Goal: Task Accomplishment & Management: Manage account settings

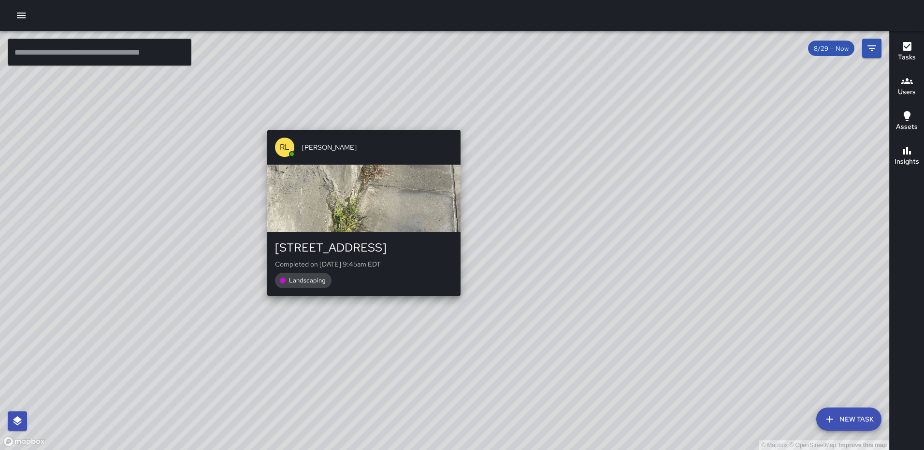
click at [359, 301] on div "© Mapbox © OpenStreetMap Improve this map [PERSON_NAME] [STREET_ADDRESS] Comple…" at bounding box center [444, 241] width 889 height 420
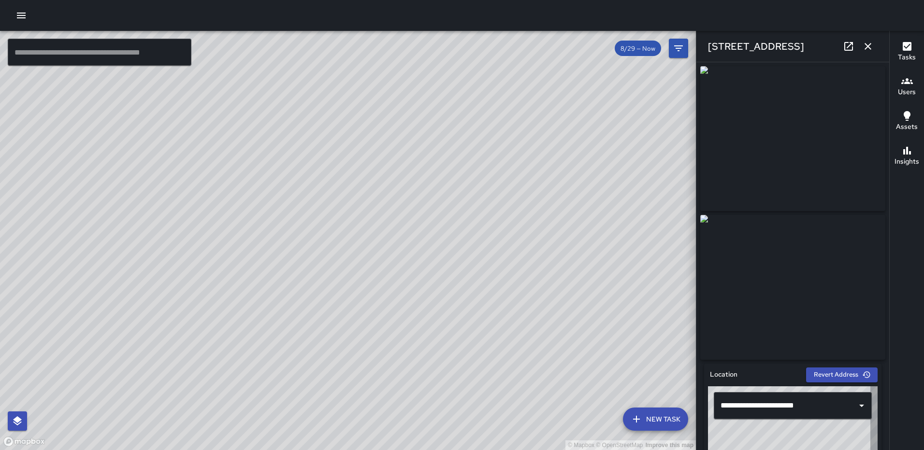
type input "**********"
click at [864, 43] on icon "button" at bounding box center [868, 47] width 12 height 12
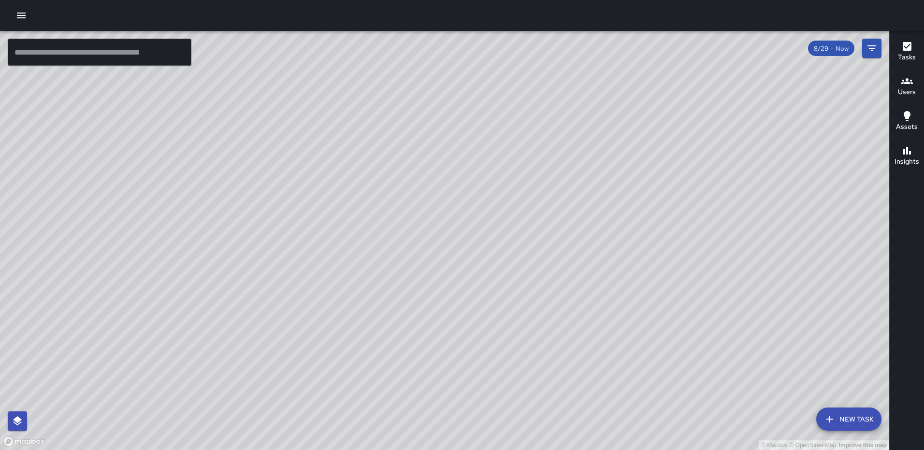
click at [441, 259] on div "© Mapbox © OpenStreetMap Improve this map [PERSON_NAME] [STREET_ADDRESS] Comple…" at bounding box center [444, 241] width 889 height 420
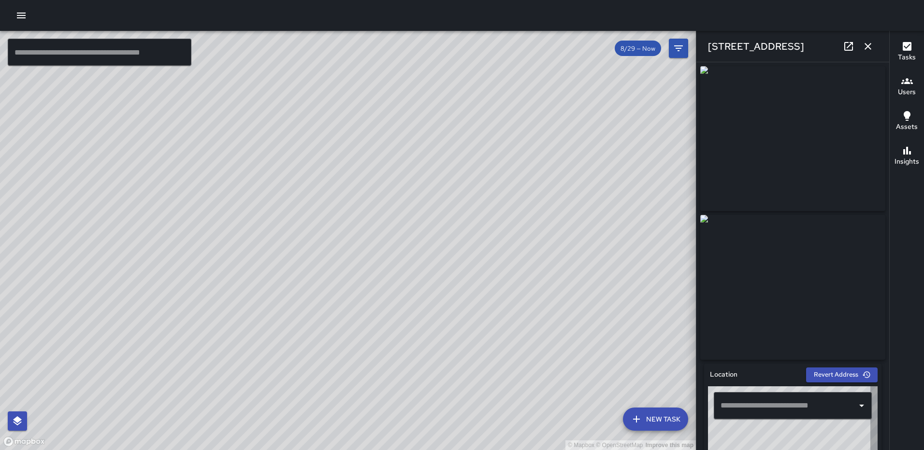
type input "**********"
click at [869, 41] on icon "button" at bounding box center [868, 47] width 12 height 12
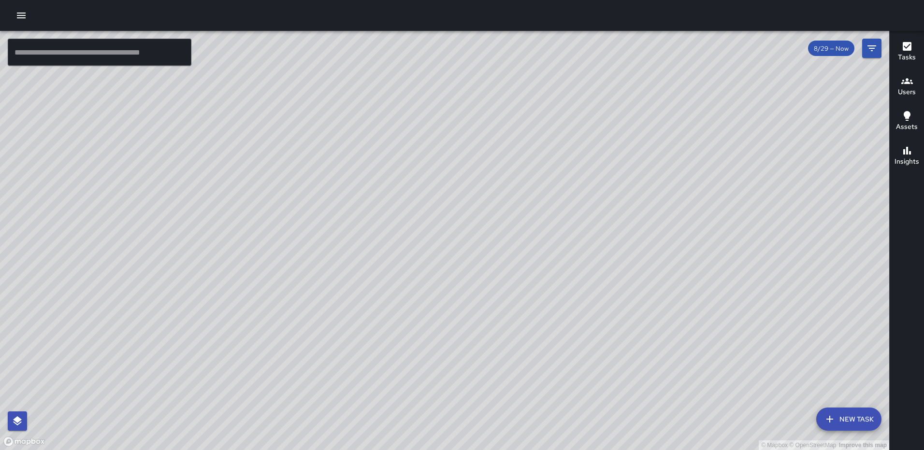
drag, startPoint x: 572, startPoint y: 97, endPoint x: 543, endPoint y: 212, distance: 118.2
click at [544, 212] on div "© Mapbox © OpenStreetMap Improve this map" at bounding box center [444, 241] width 889 height 420
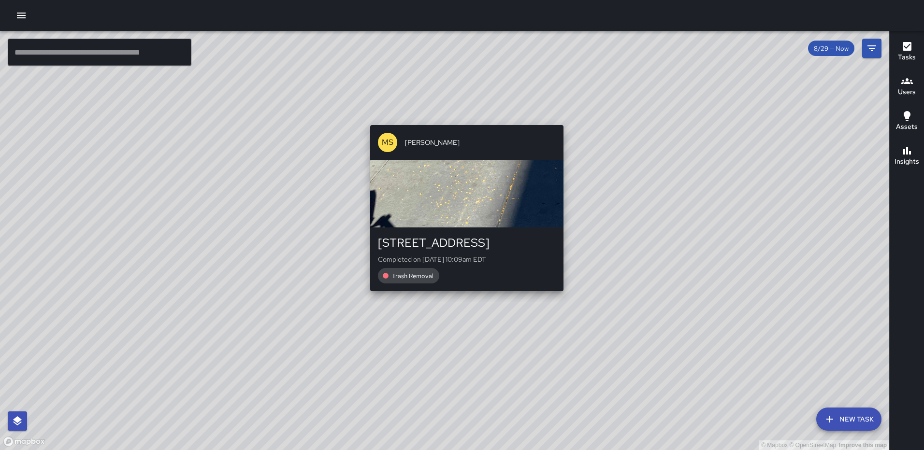
click at [464, 117] on div "© Mapbox © OpenStreetMap Improve this map [PERSON_NAME] [STREET_ADDRESS] Comple…" at bounding box center [444, 241] width 889 height 420
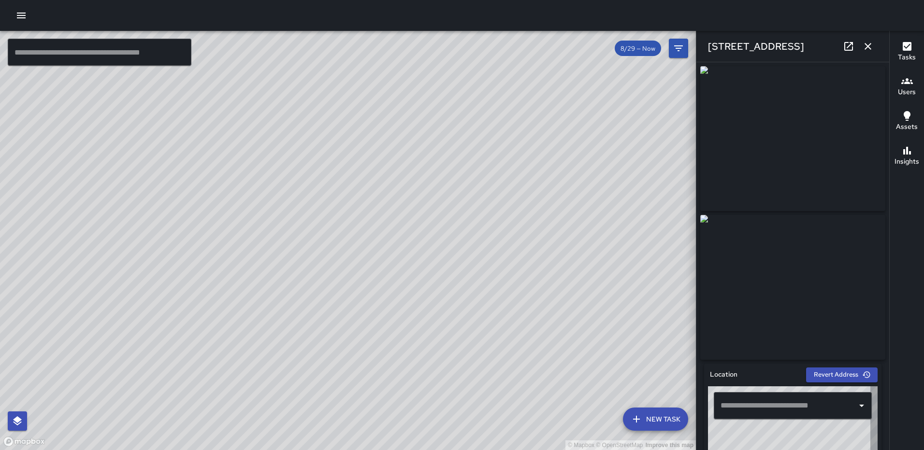
type input "**********"
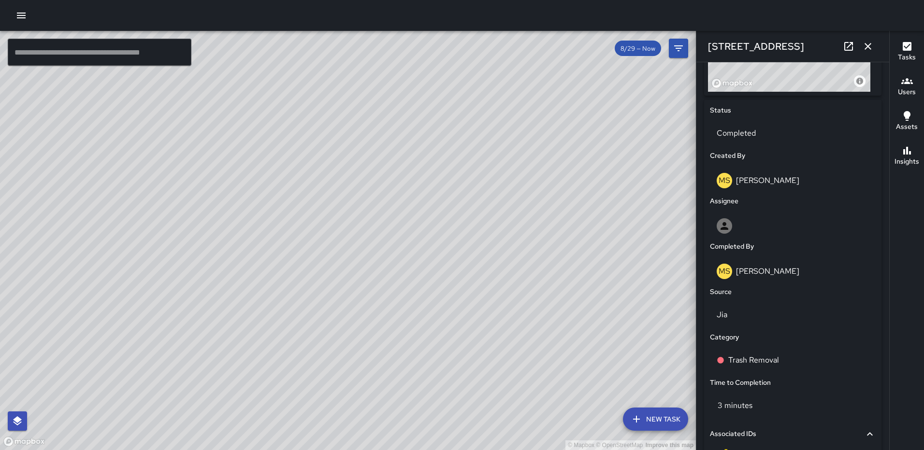
scroll to position [421, 0]
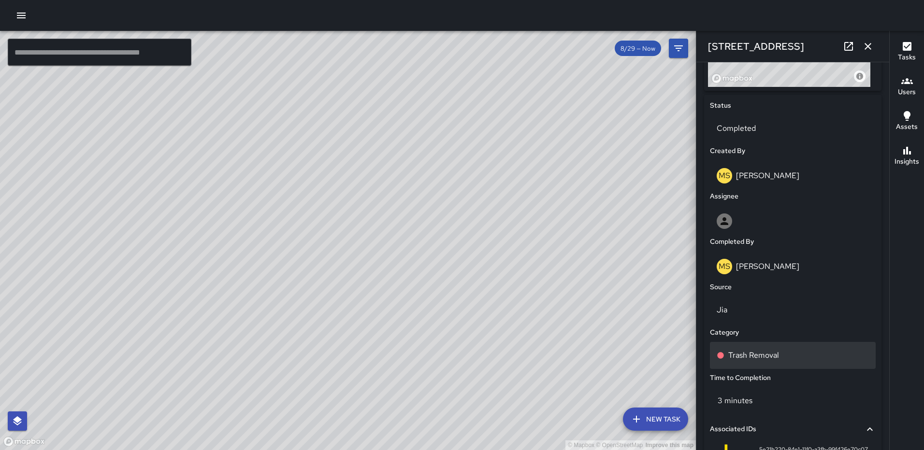
click at [764, 358] on p "Trash Removal" at bounding box center [753, 356] width 51 height 12
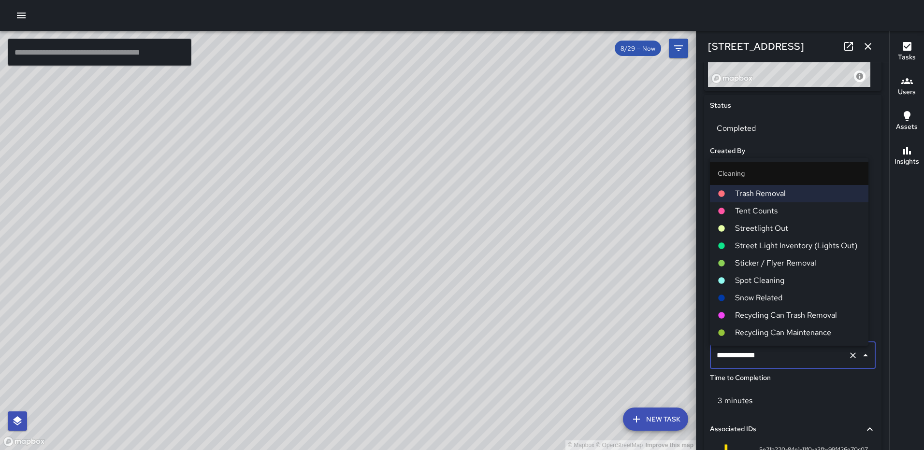
click at [763, 276] on span "Spot Cleaning" at bounding box center [798, 281] width 126 height 12
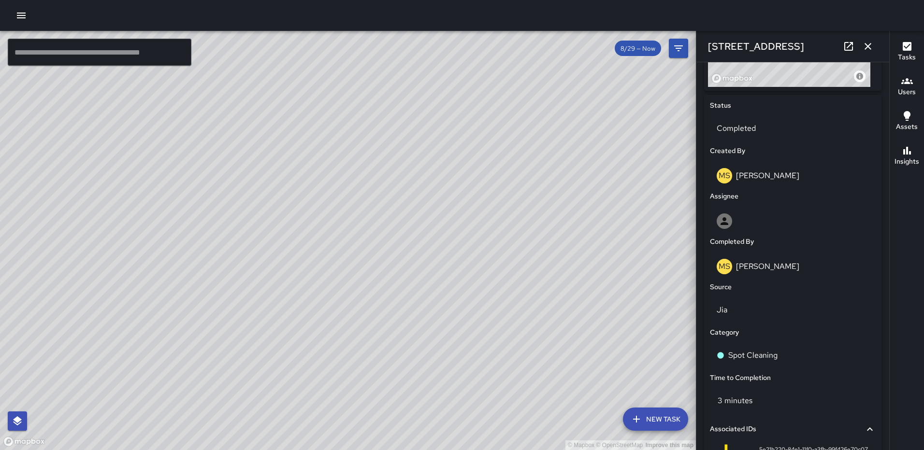
click at [865, 40] on button "button" at bounding box center [867, 46] width 19 height 19
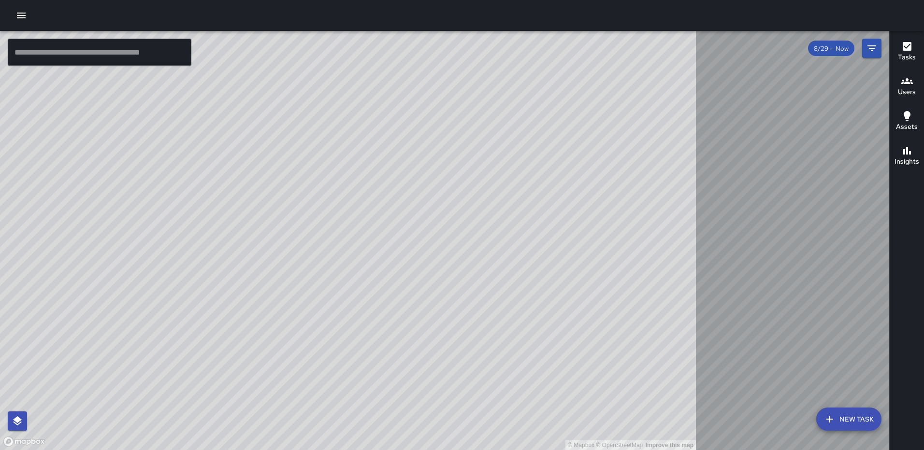
click at [78, 10] on div at bounding box center [462, 15] width 924 height 31
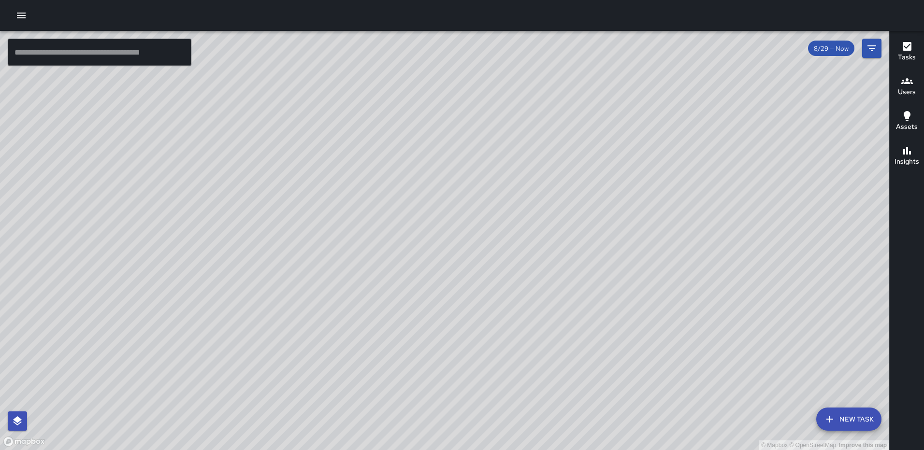
click at [526, 82] on div "© Mapbox © OpenStreetMap Improve this map MS Mekhi Smith 201 Q Street Northeast…" at bounding box center [444, 241] width 889 height 420
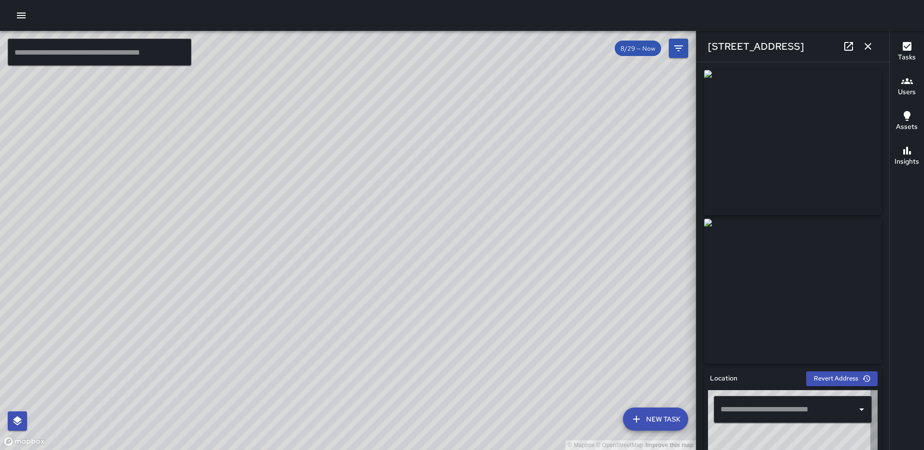
type input "**********"
click at [866, 44] on icon "button" at bounding box center [868, 47] width 12 height 12
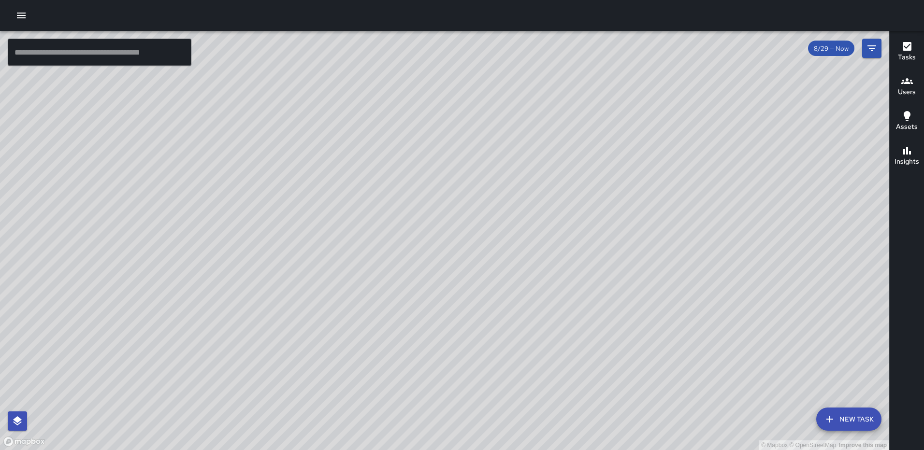
click at [355, 239] on div "© Mapbox © OpenStreetMap Improve this map MS Mekhi Smith 151 Q Street Northeast…" at bounding box center [444, 241] width 889 height 420
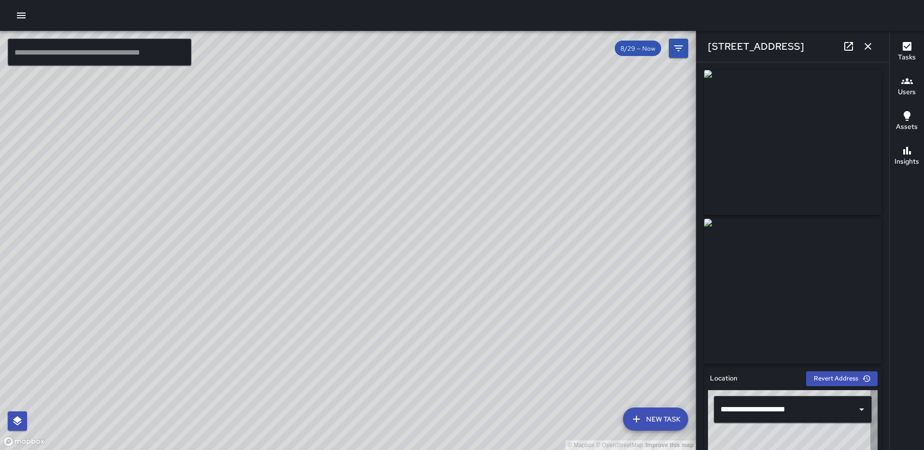
type input "**********"
click at [872, 44] on icon "button" at bounding box center [868, 47] width 12 height 12
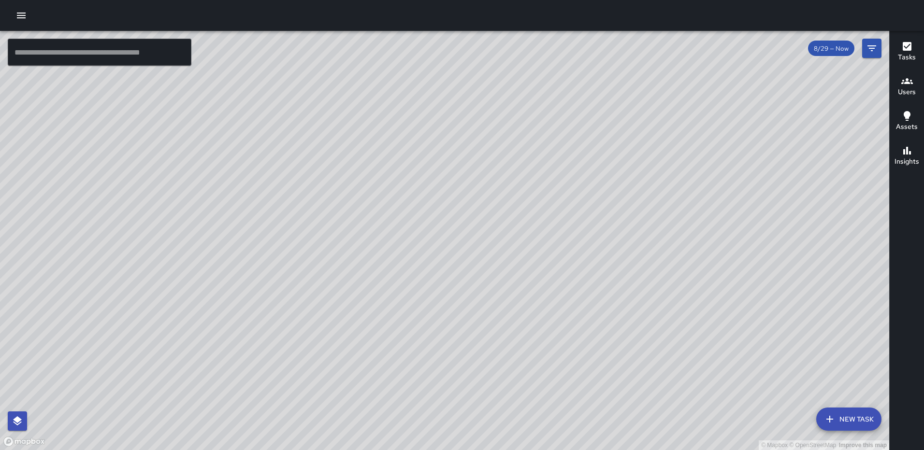
drag, startPoint x: 461, startPoint y: 321, endPoint x: 472, endPoint y: 193, distance: 128.5
click at [472, 194] on div "© Mapbox © OpenStreetMap Improve this map" at bounding box center [444, 241] width 889 height 420
drag, startPoint x: 526, startPoint y: 377, endPoint x: 504, endPoint y: 231, distance: 148.1
click at [504, 231] on div "© Mapbox © OpenStreetMap Improve this map" at bounding box center [444, 241] width 889 height 420
click at [544, 226] on div "© Mapbox © OpenStreetMap Improve this map" at bounding box center [444, 241] width 889 height 420
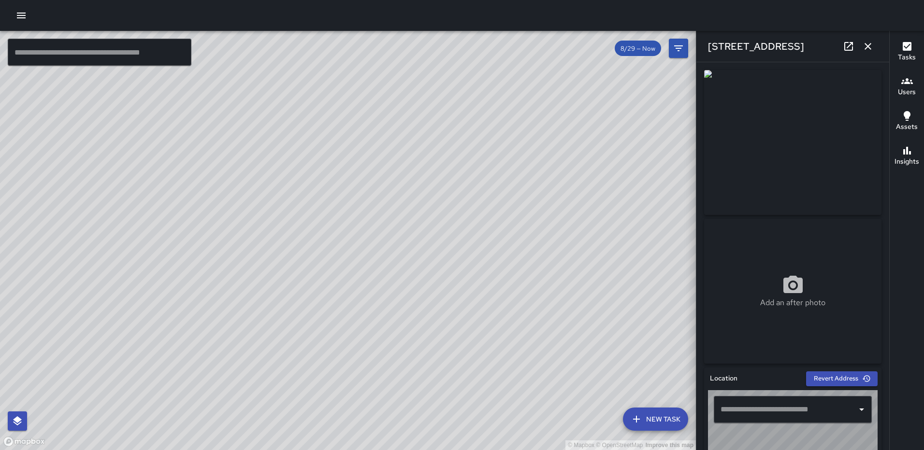
type input "**********"
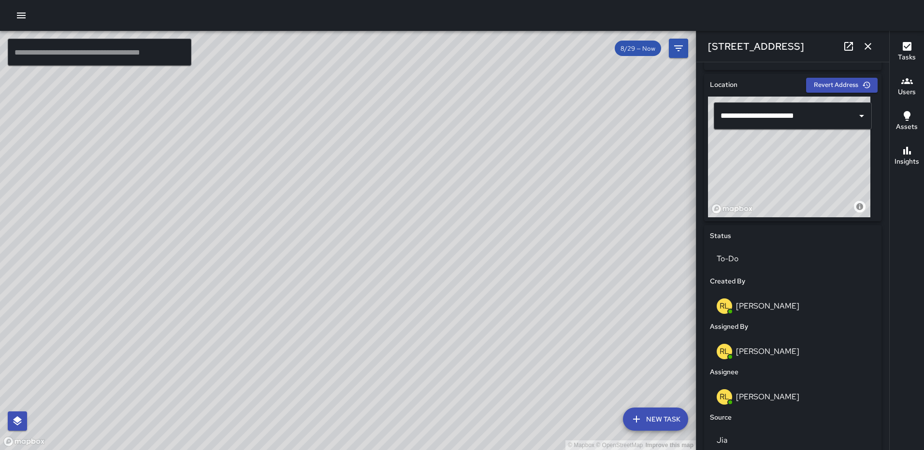
scroll to position [490, 0]
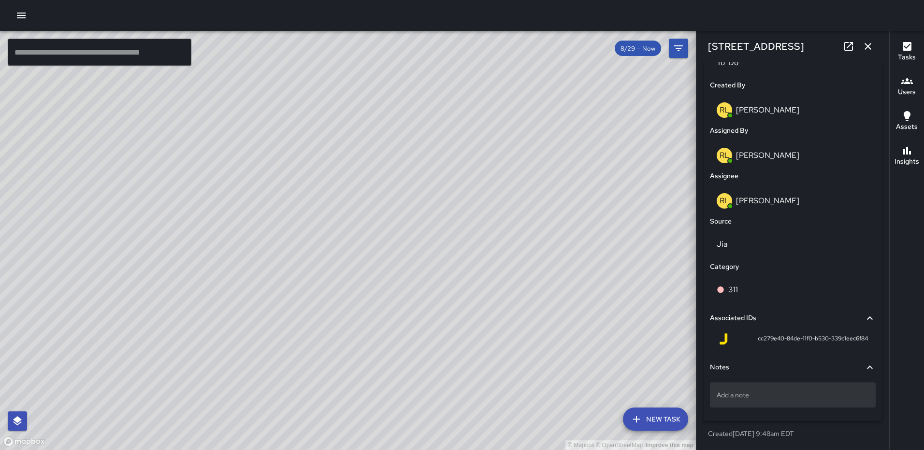
click at [788, 395] on p "Add a note" at bounding box center [793, 396] width 152 height 10
type textarea "**********"
click at [866, 47] on icon "button" at bounding box center [868, 47] width 12 height 12
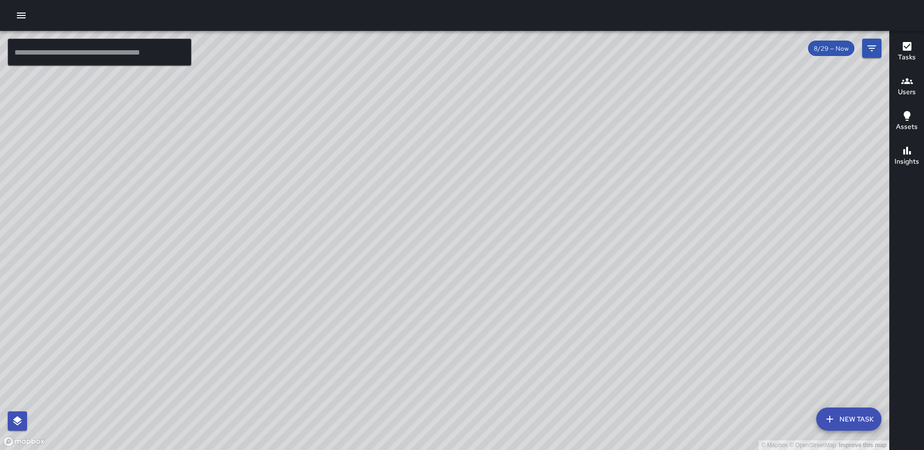
click at [446, 238] on div "© Mapbox © OpenStreetMap Improve this map RL Ruben Lechuga 1179 3rd Street Nort…" at bounding box center [444, 241] width 889 height 420
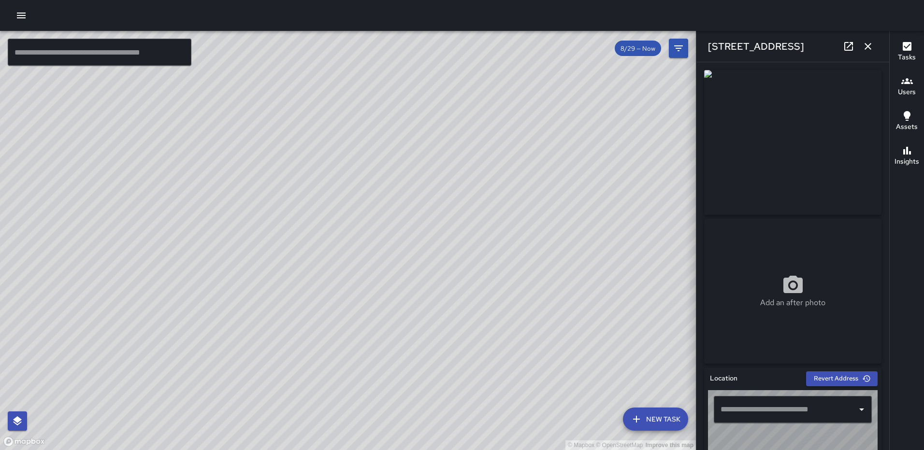
type input "**********"
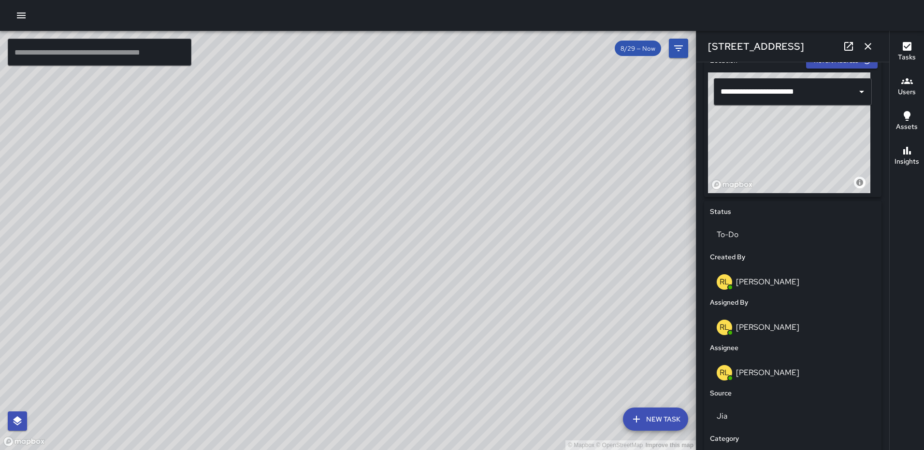
scroll to position [319, 0]
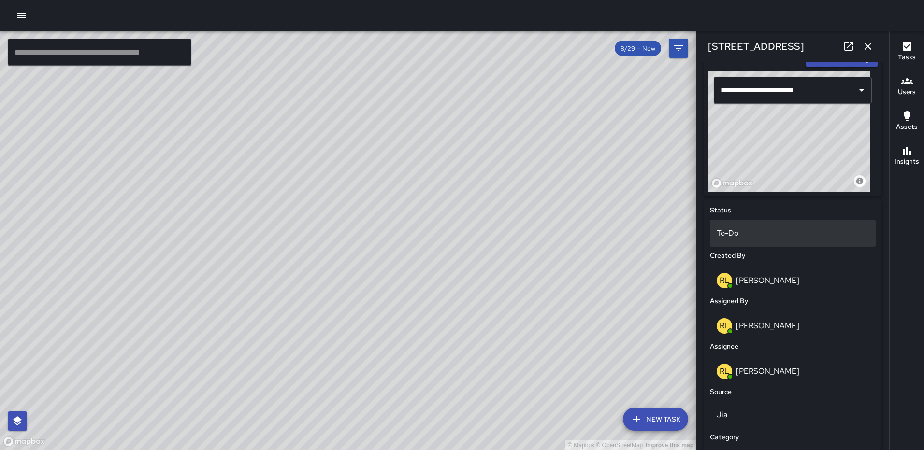
click at [721, 232] on p "To-Do" at bounding box center [793, 234] width 152 height 12
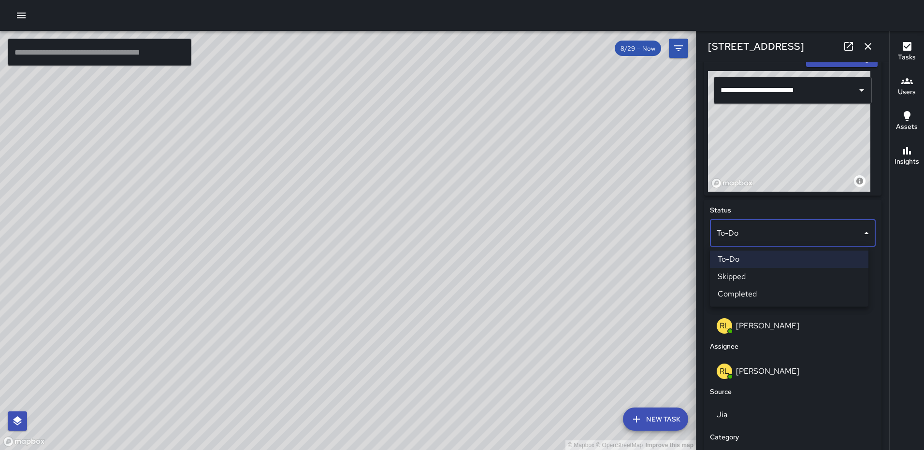
click at [735, 291] on li "Completed" at bounding box center [789, 294] width 159 height 17
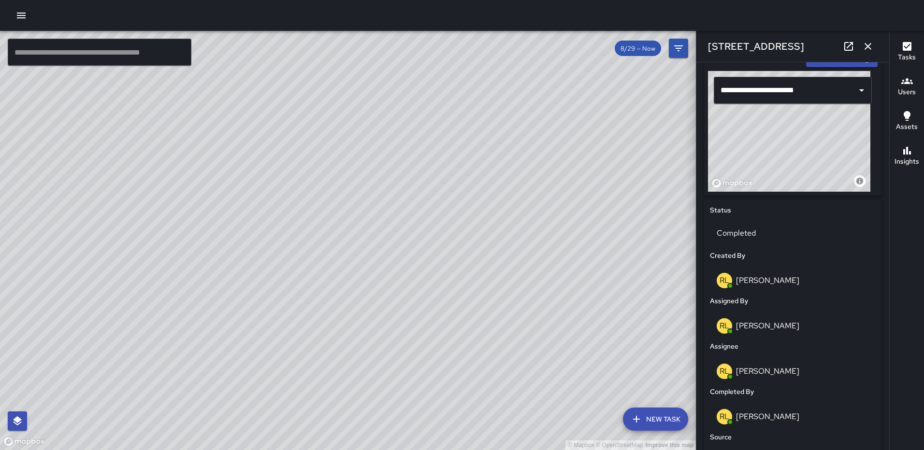
click at [865, 43] on icon "button" at bounding box center [868, 47] width 12 height 12
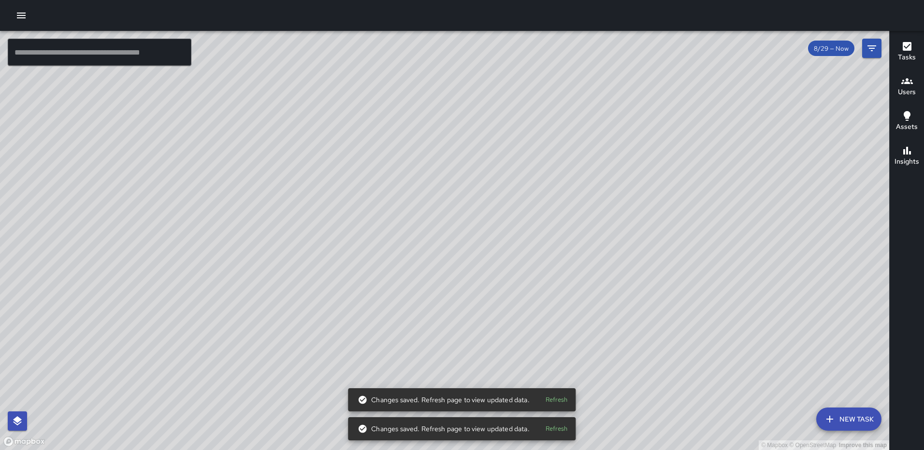
drag, startPoint x: 286, startPoint y: 164, endPoint x: 516, endPoint y: 207, distance: 234.1
click at [516, 207] on div "© Mapbox © OpenStreetMap Improve this map" at bounding box center [444, 241] width 889 height 420
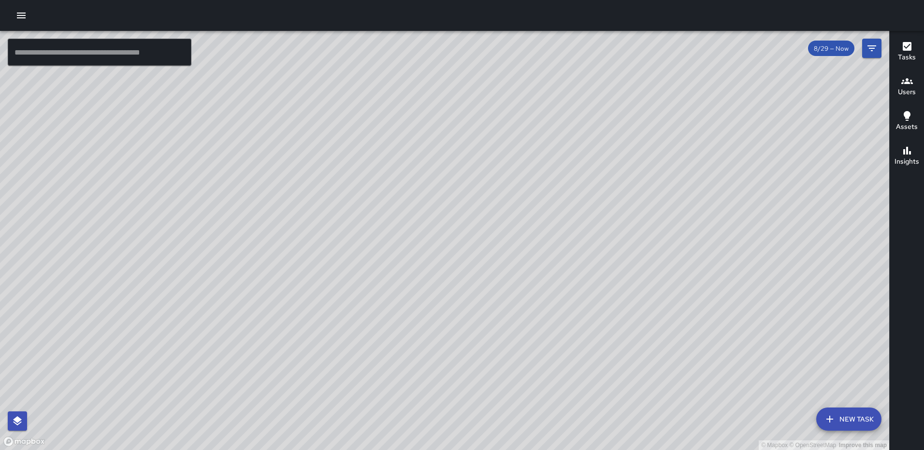
click at [905, 39] on button "Tasks" at bounding box center [907, 52] width 34 height 35
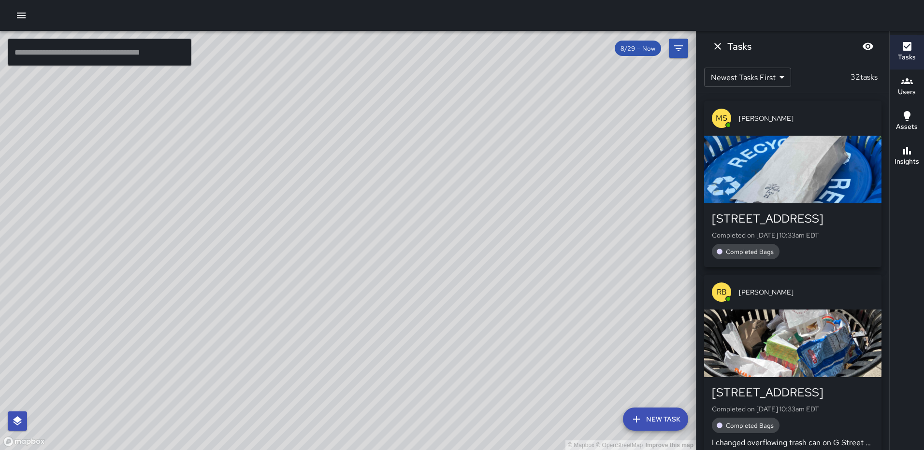
click at [786, 172] on div "button" at bounding box center [792, 170] width 177 height 68
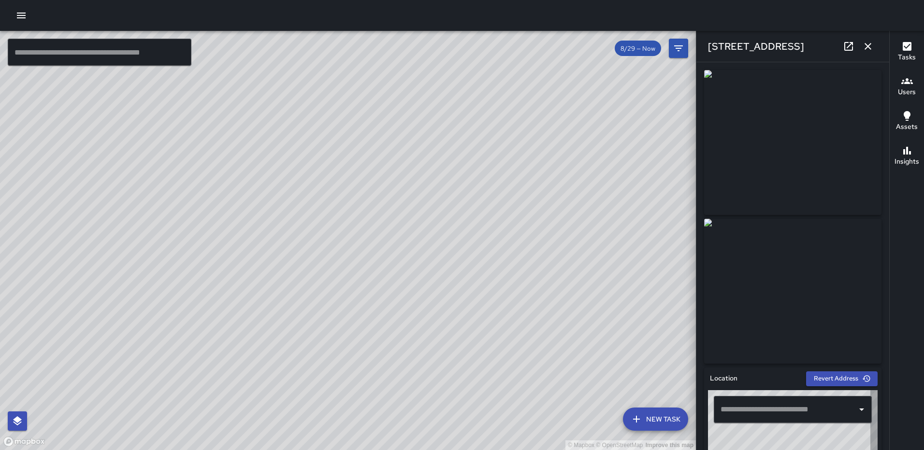
type input "**********"
click at [868, 47] on icon "button" at bounding box center [868, 46] width 7 height 7
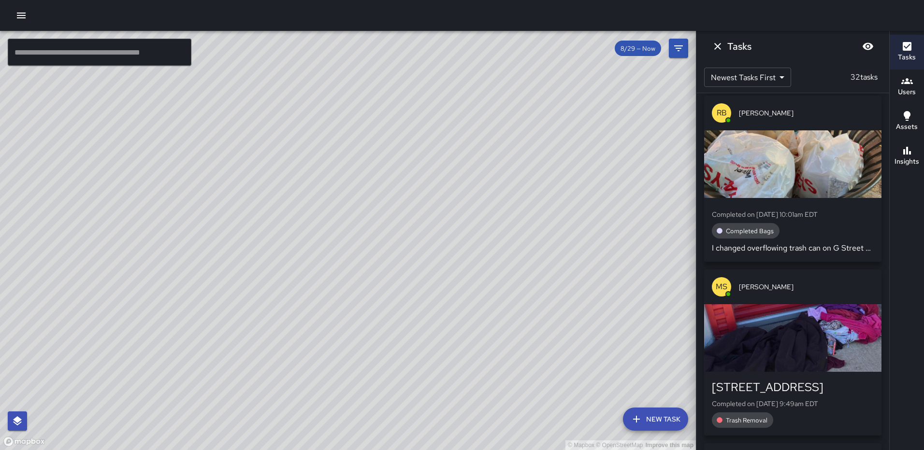
scroll to position [1356, 0]
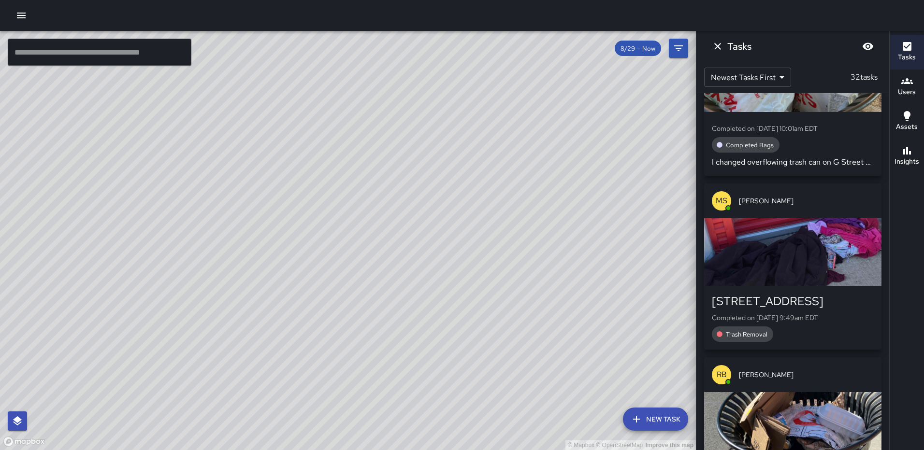
click at [788, 275] on div "button" at bounding box center [792, 252] width 177 height 68
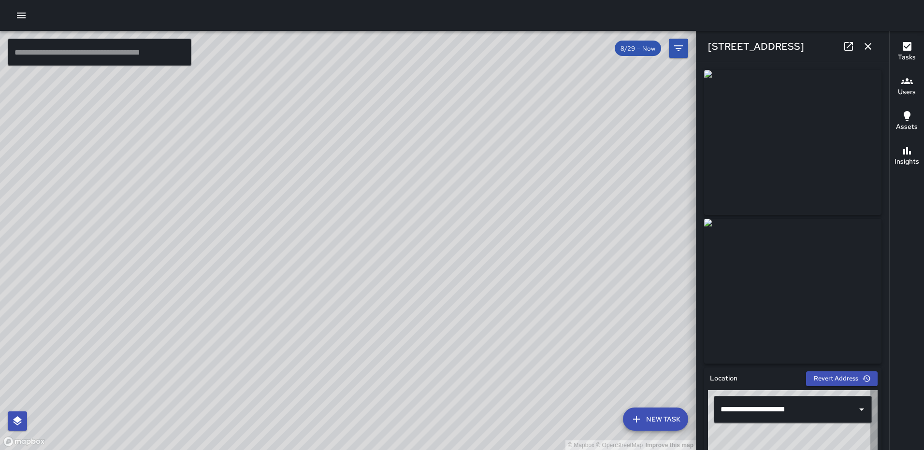
type input "**********"
click at [868, 43] on icon "button" at bounding box center [868, 47] width 12 height 12
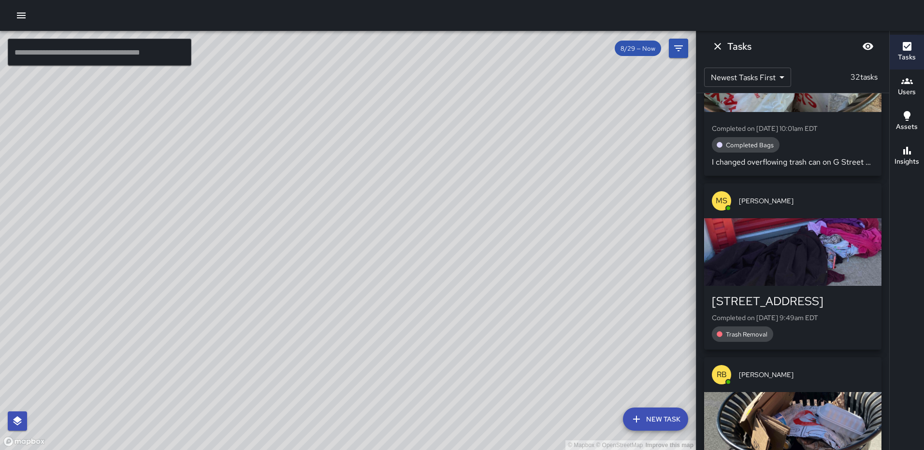
click at [717, 46] on icon "Dismiss" at bounding box center [718, 47] width 12 height 12
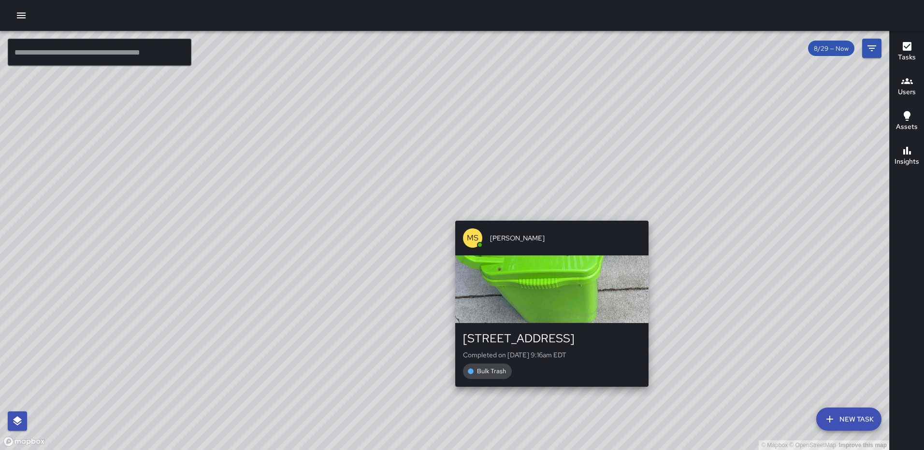
click at [547, 214] on div "© Mapbox © OpenStreetMap Improve this map MS Mekhi Smith 241 R Street Northeast…" at bounding box center [444, 241] width 889 height 420
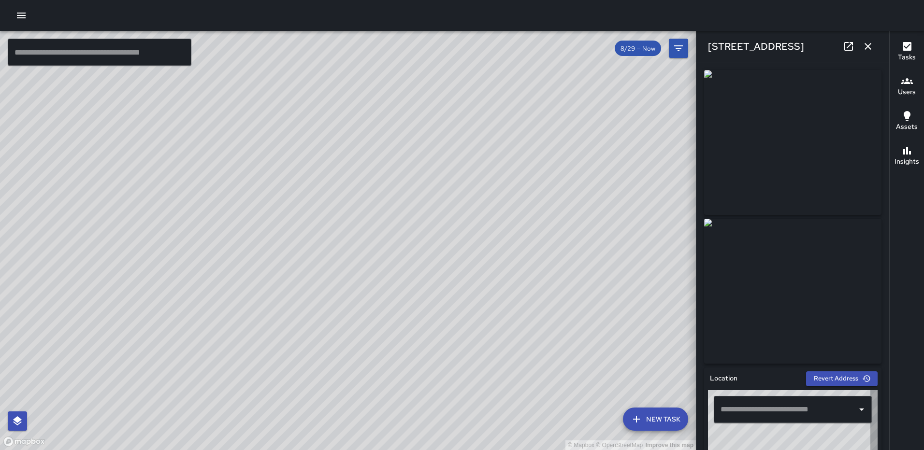
type input "**********"
click at [867, 47] on icon "button" at bounding box center [868, 46] width 7 height 7
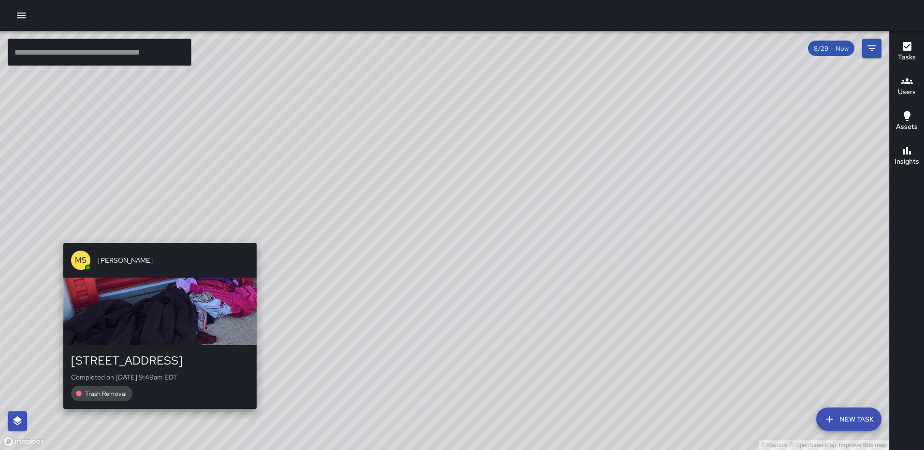
click at [253, 239] on div "MS Mekhi Smith 209 R Street Northeast Completed on 8/29/2025, 9:49am EDT Trash …" at bounding box center [159, 326] width 201 height 174
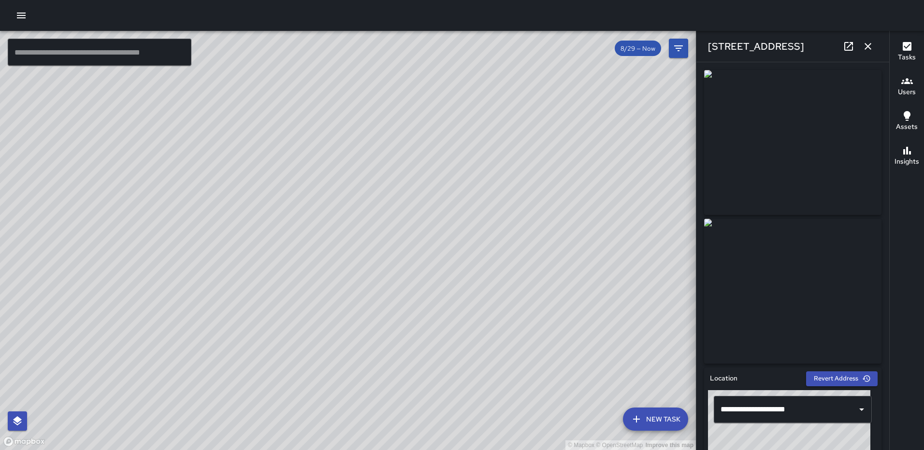
drag, startPoint x: 868, startPoint y: 49, endPoint x: 851, endPoint y: 79, distance: 34.8
click at [868, 48] on icon "button" at bounding box center [868, 47] width 12 height 12
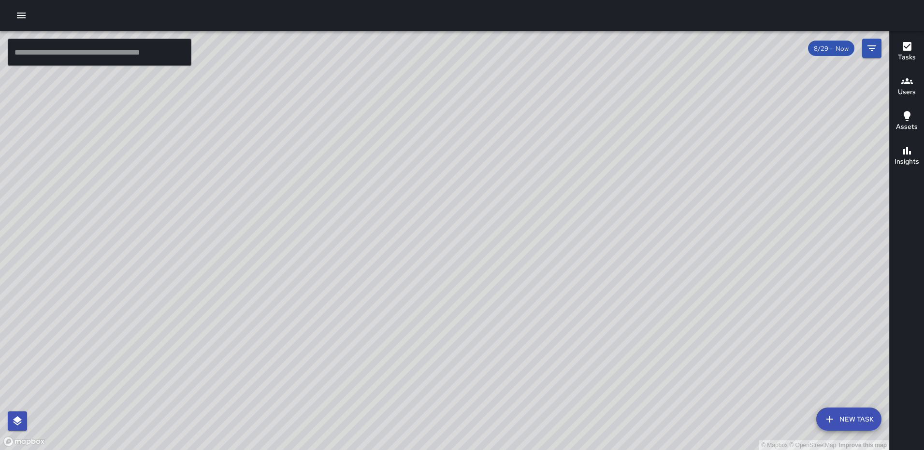
drag, startPoint x: 406, startPoint y: 347, endPoint x: 440, endPoint y: 188, distance: 163.3
click at [440, 188] on div "© Mapbox © OpenStreetMap Improve this map" at bounding box center [444, 241] width 889 height 420
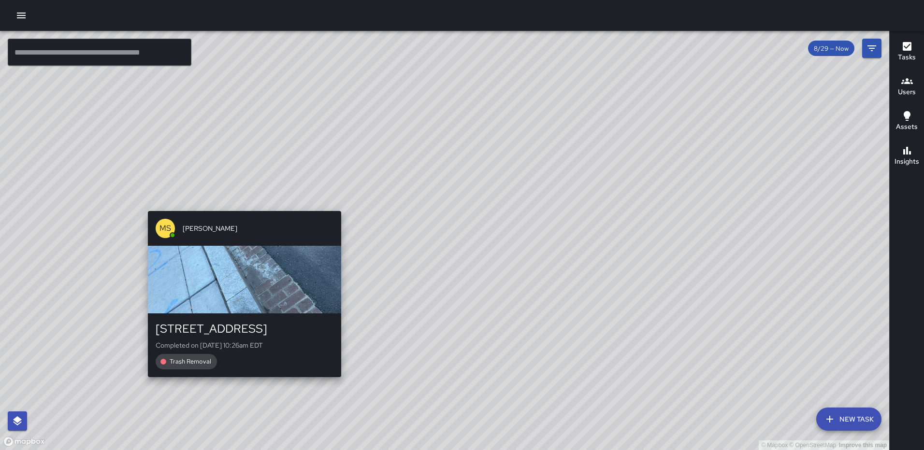
click at [241, 205] on div "© Mapbox © OpenStreetMap Improve this map MS Mekhi Smith 1519 North Capitol Str…" at bounding box center [444, 241] width 889 height 420
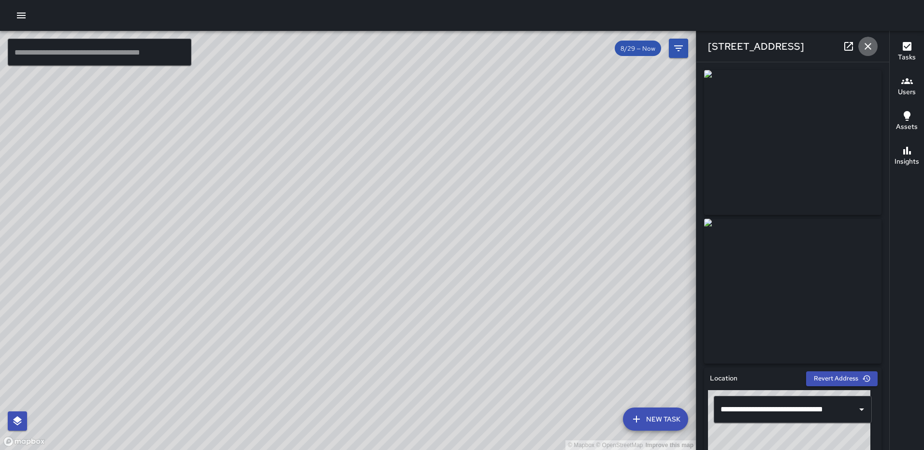
click at [867, 46] on icon "button" at bounding box center [868, 47] width 12 height 12
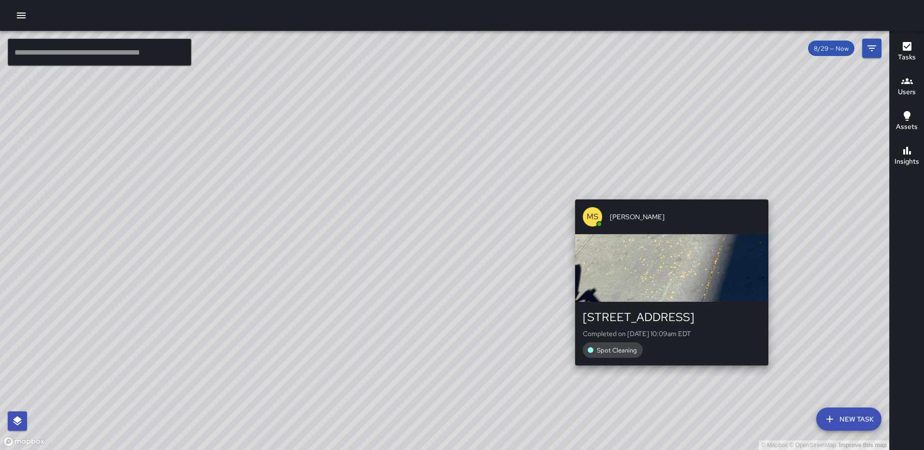
click at [667, 371] on div "© Mapbox © OpenStreetMap Improve this map MS Mekhi Smith 75 P Street Northeast …" at bounding box center [444, 241] width 889 height 420
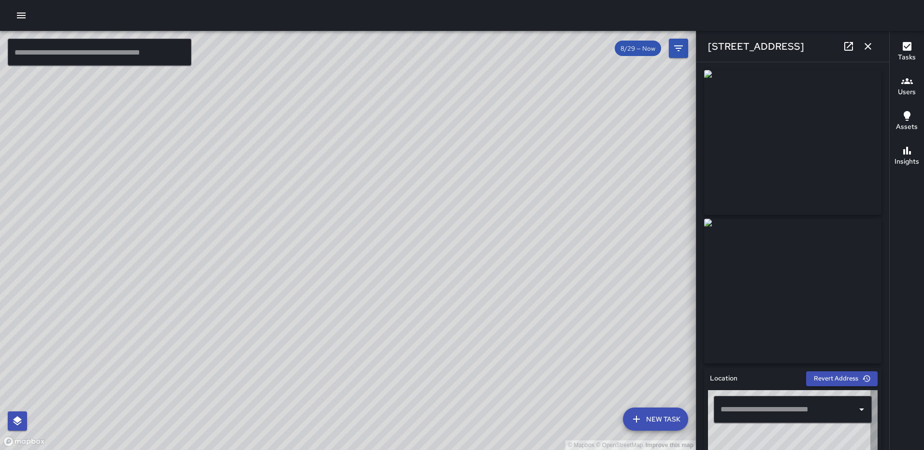
type input "**********"
click at [871, 49] on icon "button" at bounding box center [868, 46] width 7 height 7
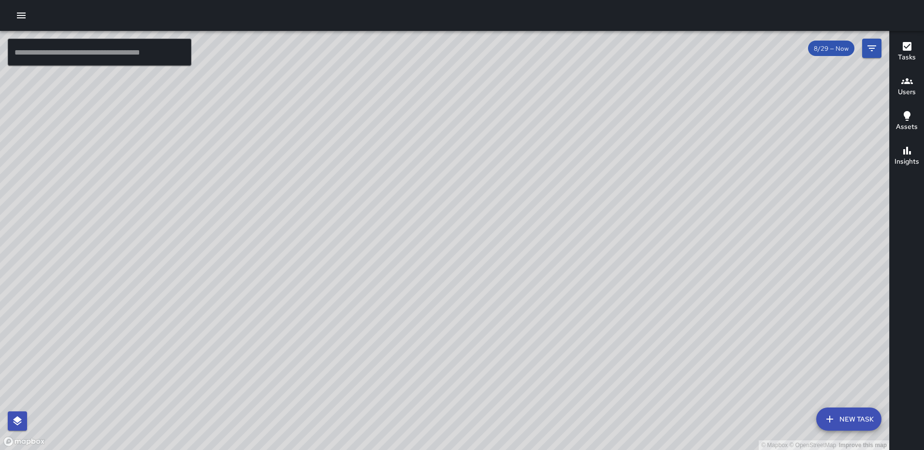
drag, startPoint x: 767, startPoint y: 327, endPoint x: 512, endPoint y: 223, distance: 275.7
click at [511, 230] on div "© Mapbox © OpenStreetMap Improve this map" at bounding box center [444, 241] width 889 height 420
